Goal: Information Seeking & Learning: Check status

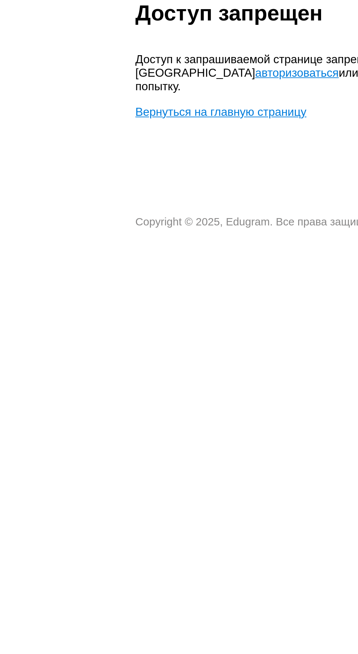
click at [138, 103] on link "авторизоваться" at bounding box center [160, 102] width 45 height 7
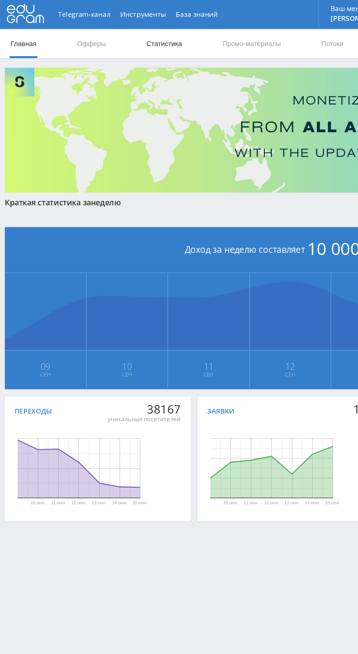
click at [120, 31] on link "Статистика" at bounding box center [124, 33] width 29 height 22
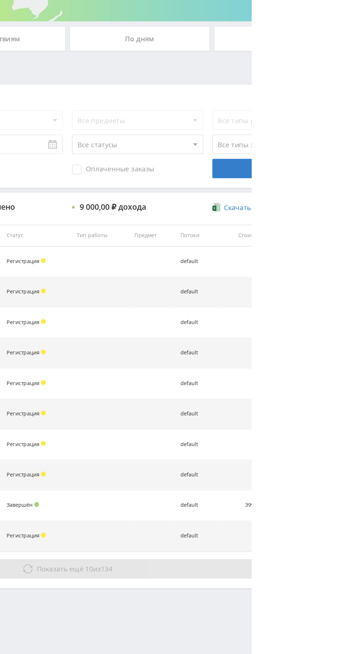
click at [316, 551] on button "Показать ещё 10 из 134" at bounding box center [219, 558] width 417 height 15
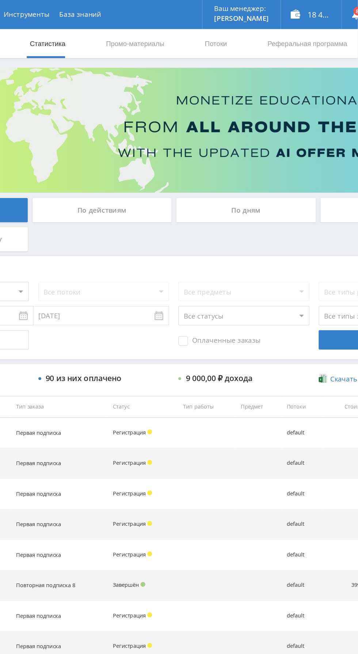
click at [274, 159] on div "По дням" at bounding box center [273, 158] width 105 height 18
click at [0, 0] on input "По дням" at bounding box center [0, 0] width 0 height 0
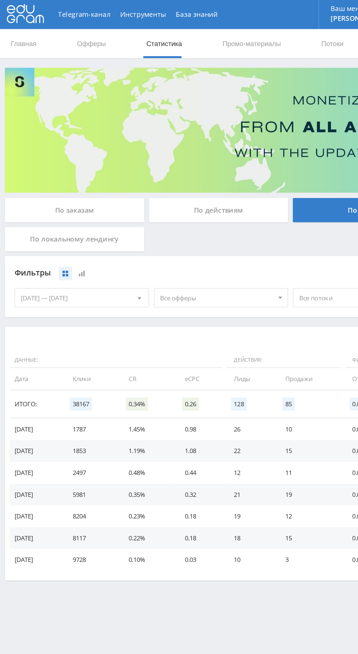
click at [170, 229] on span "Все офферы" at bounding box center [164, 225] width 86 height 14
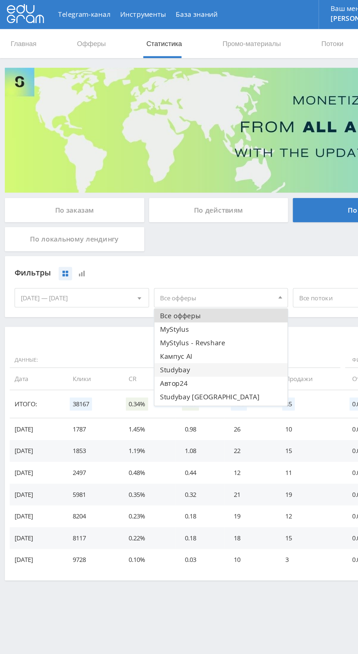
click at [156, 274] on button "Studybay" at bounding box center [167, 279] width 101 height 10
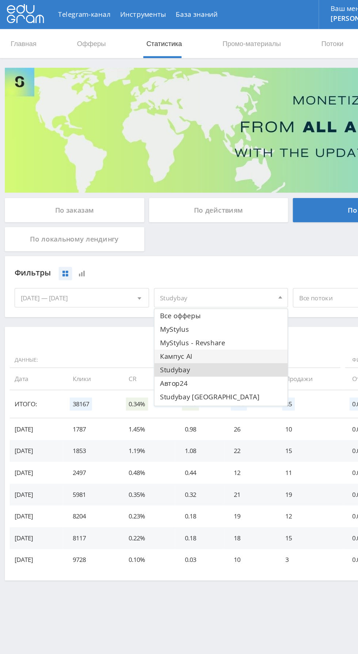
click at [155, 272] on button "Кампус AI" at bounding box center [167, 269] width 101 height 10
click at [167, 282] on button "Studybay" at bounding box center [167, 279] width 101 height 10
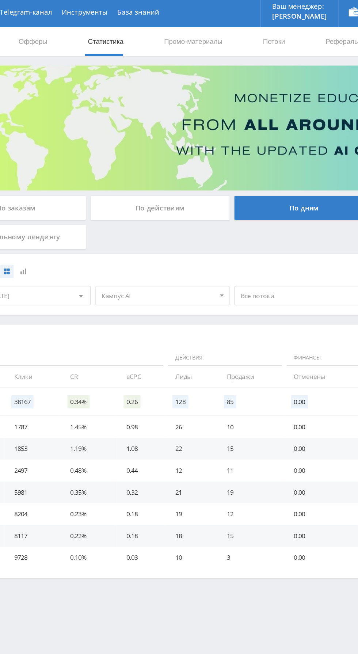
click at [258, 229] on span "Все потоки" at bounding box center [269, 225] width 86 height 14
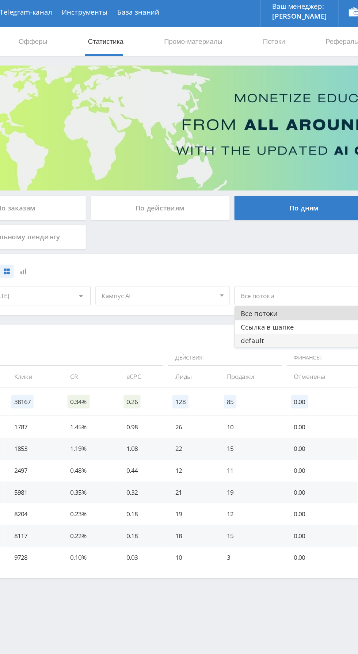
click at [261, 257] on button "default" at bounding box center [271, 259] width 101 height 10
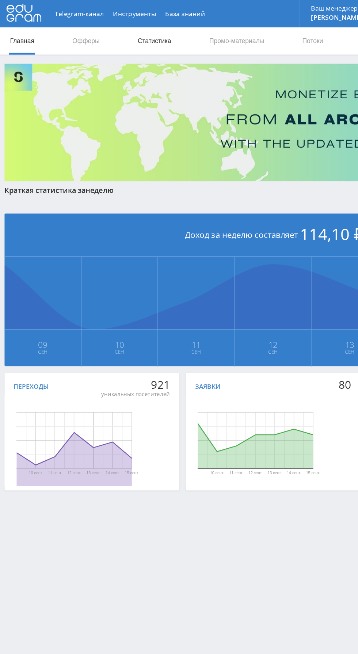
click at [127, 33] on link "Статистика" at bounding box center [124, 33] width 29 height 22
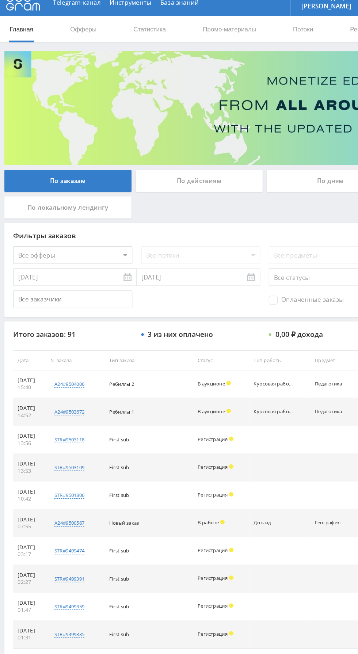
click at [81, 216] on select "Все офферы MyStylus MyStylus - Revshare Кампус AI Studybay Автор24 Studybay Bra…" at bounding box center [60, 220] width 99 height 15
select select "1"
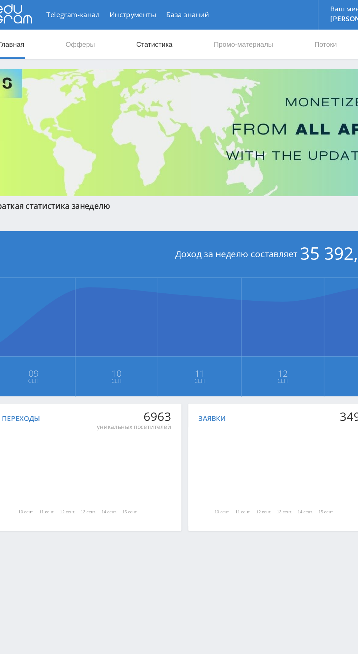
click at [119, 26] on link "Статистика" at bounding box center [124, 33] width 29 height 22
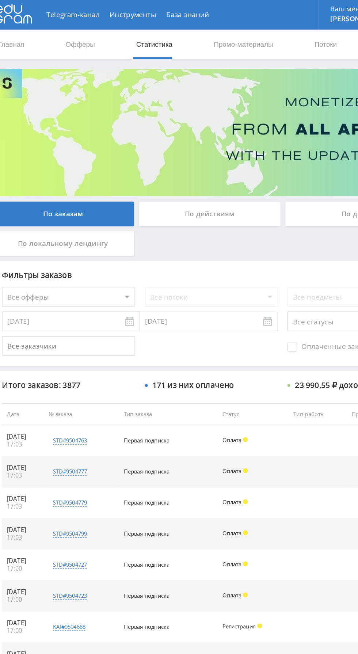
click at [249, 155] on div "По дням" at bounding box center [273, 158] width 105 height 18
click at [0, 0] on input "По дням" at bounding box center [0, 0] width 0 height 0
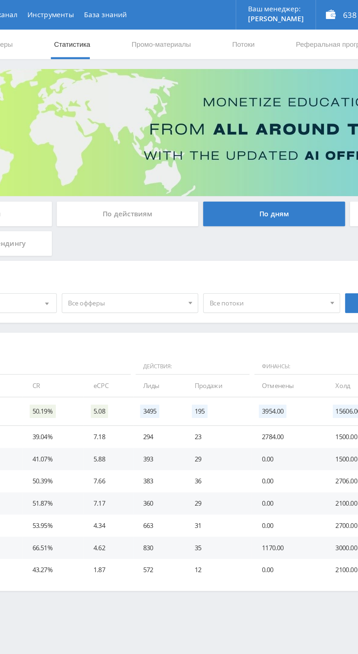
click at [178, 225] on span "Все офферы" at bounding box center [164, 225] width 86 height 14
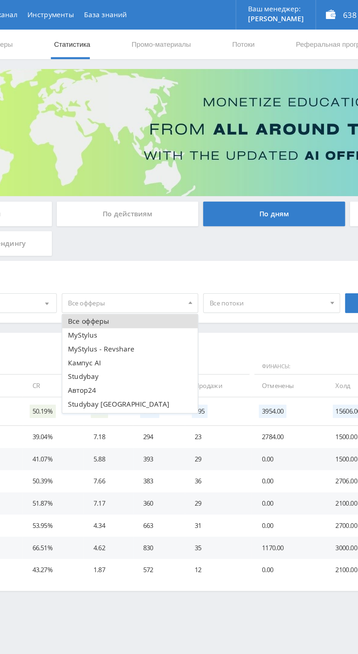
scroll to position [9, 0]
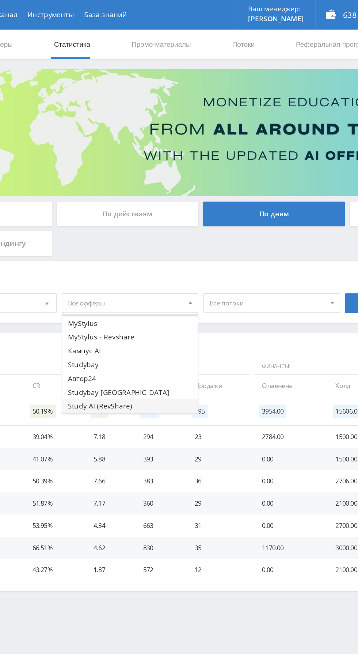
click at [163, 303] on button "Study AI (RevShare)" at bounding box center [167, 301] width 101 height 10
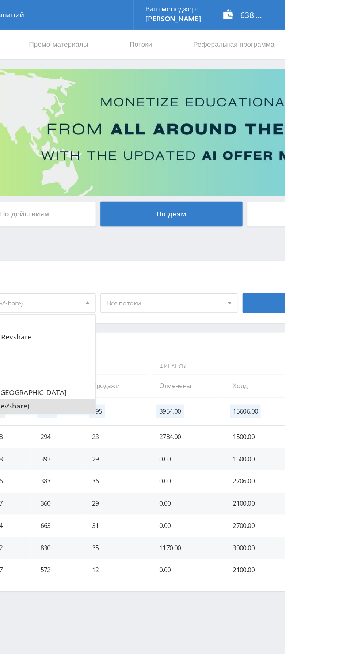
scroll to position [0, 0]
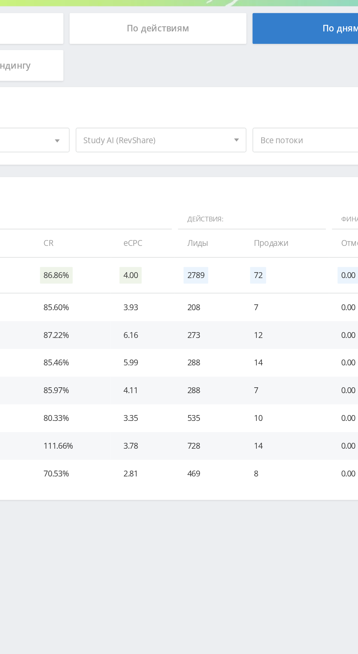
click at [183, 225] on span "Study AI (RevShare)" at bounding box center [164, 225] width 86 height 14
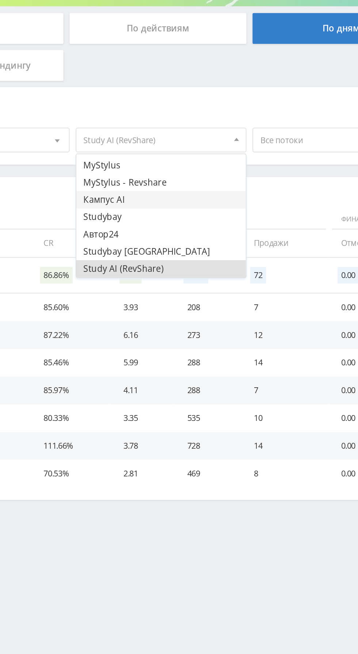
click at [167, 257] on button "Кампус AI" at bounding box center [167, 260] width 101 height 10
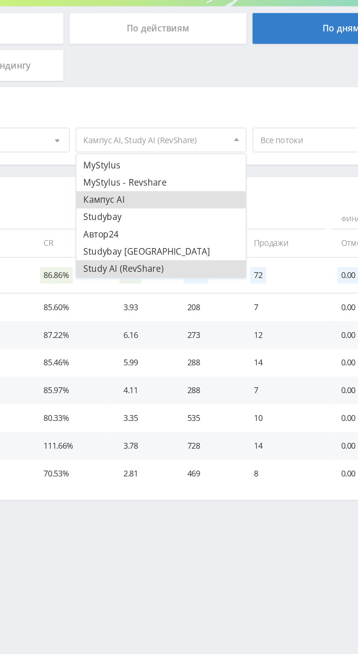
click at [182, 300] on button "Study AI (RevShare)" at bounding box center [167, 301] width 101 height 10
